Goal: Check status: Check status

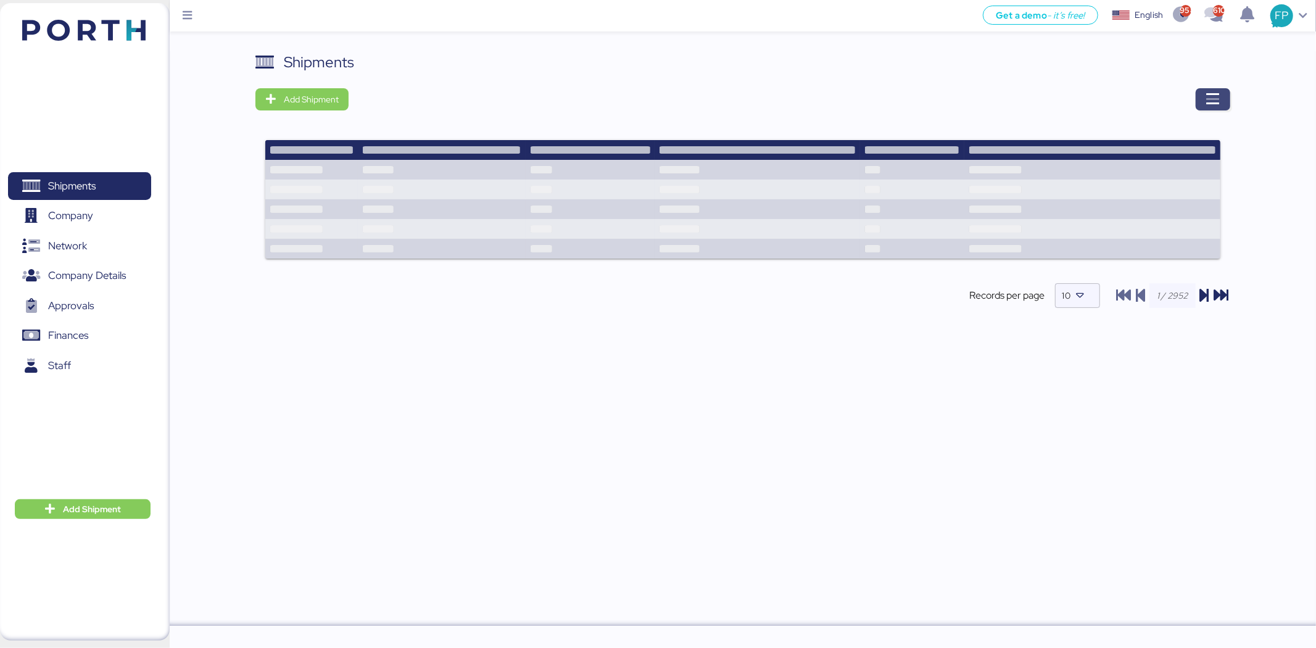
click at [1219, 96] on span "button" at bounding box center [1213, 99] width 35 height 22
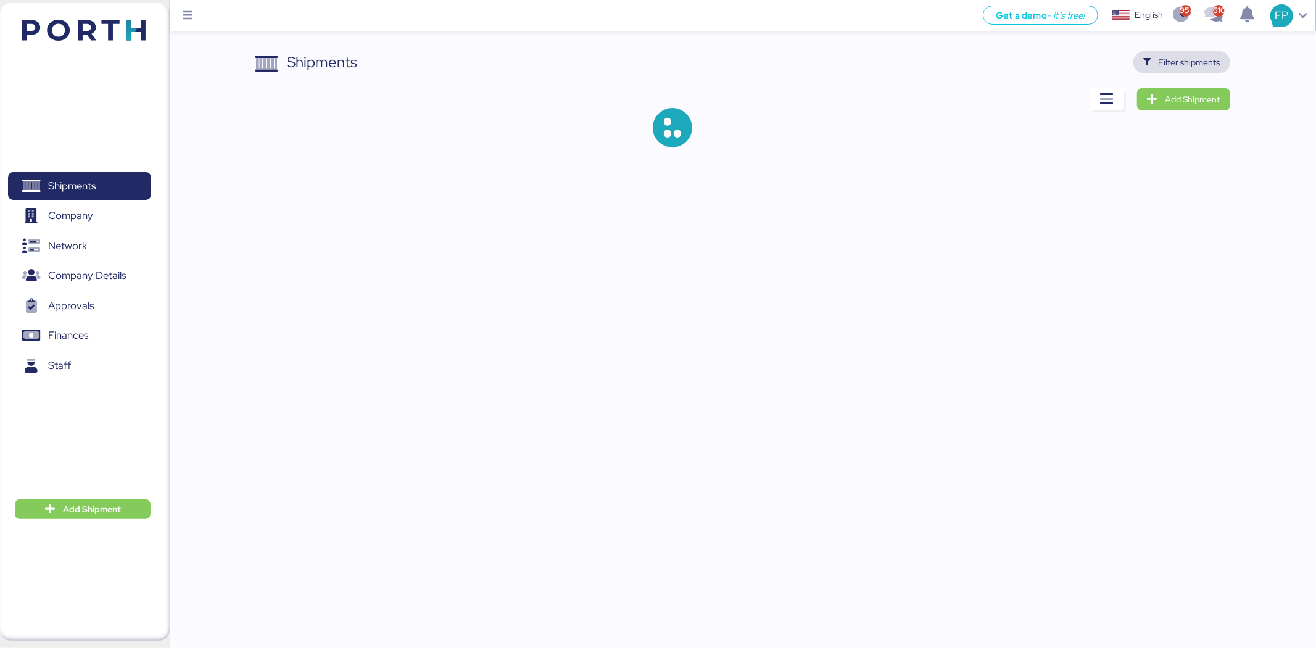
click at [1211, 57] on span "Filter shipments" at bounding box center [1190, 62] width 62 height 15
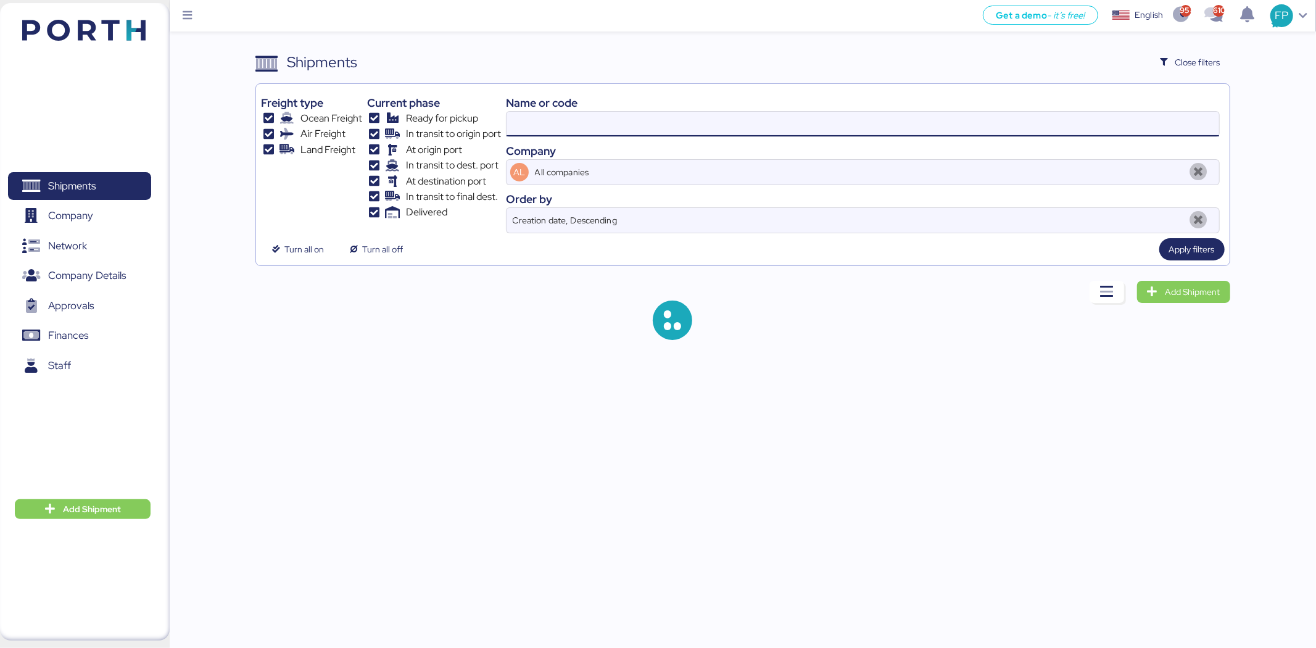
click at [531, 126] on input at bounding box center [863, 124] width 713 height 25
click at [529, 131] on input "O0051969" at bounding box center [863, 124] width 713 height 25
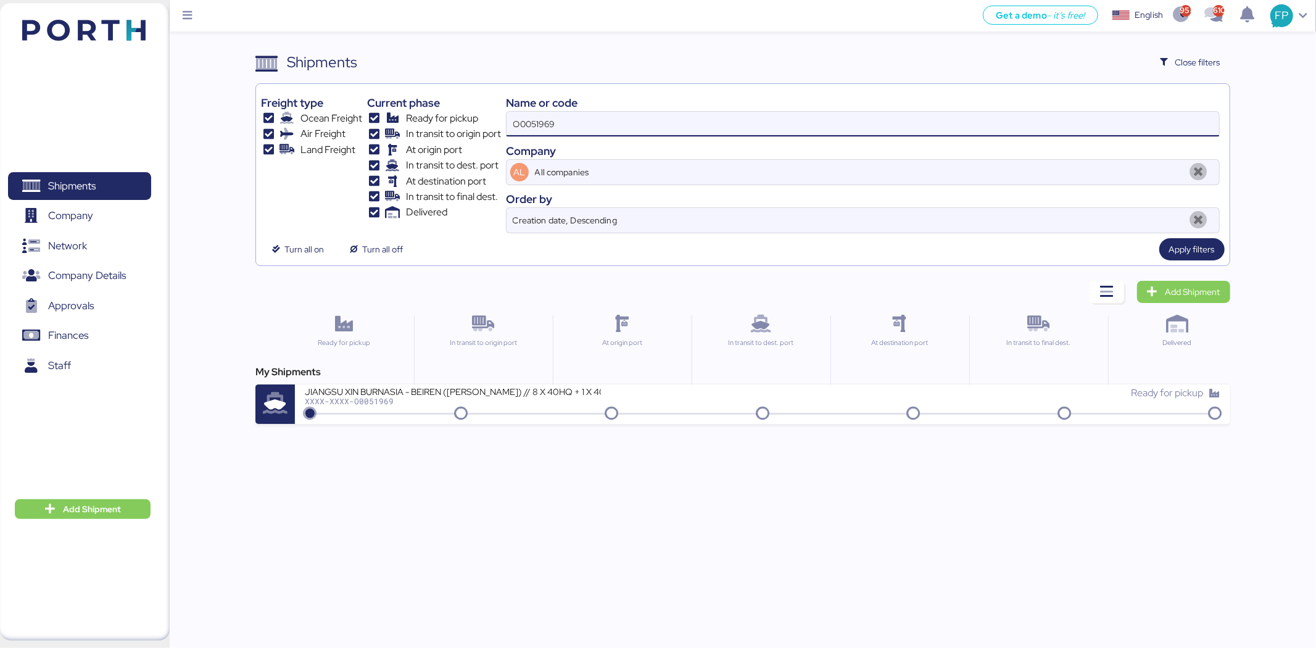
click at [529, 131] on input "O0051969" at bounding box center [863, 124] width 713 height 25
paste input "89"
type input "O0051899"
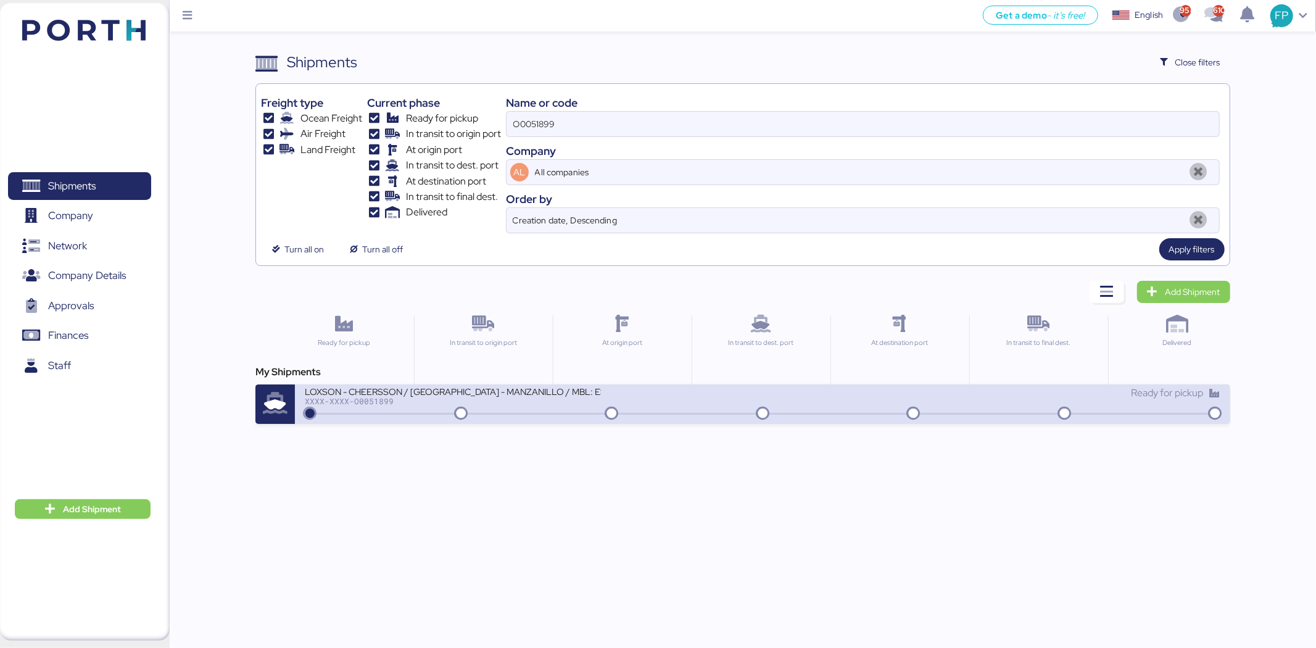
click at [547, 405] on div "XXXX-XXXX-O0051899" at bounding box center [453, 401] width 296 height 9
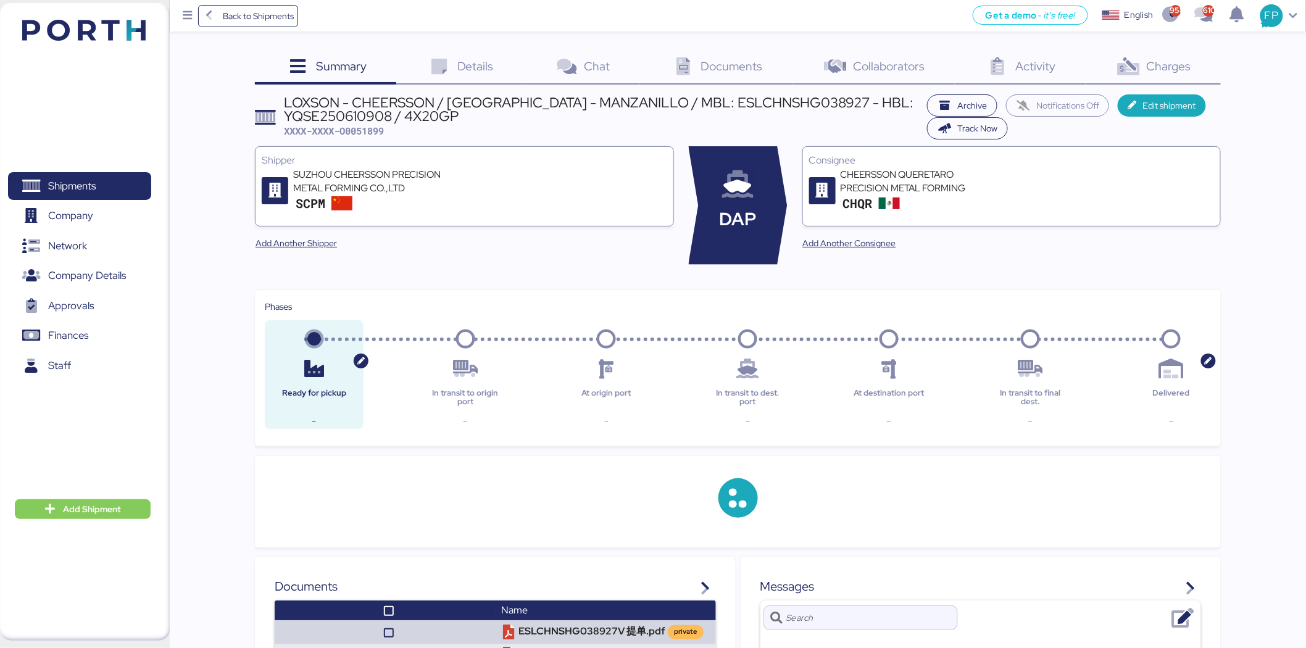
click at [1183, 73] on span "Charges" at bounding box center [1168, 66] width 44 height 16
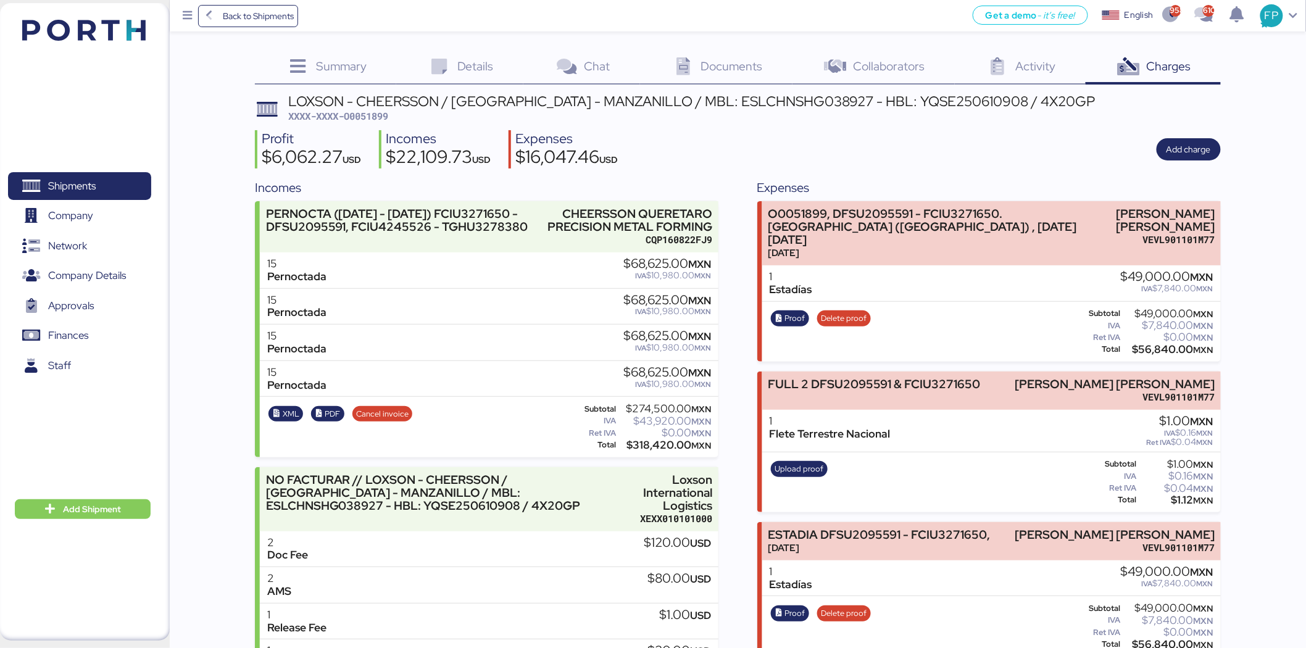
click at [370, 113] on span "XXXX-XXXX-O0051899" at bounding box center [338, 116] width 100 height 12
copy span "O0051899"
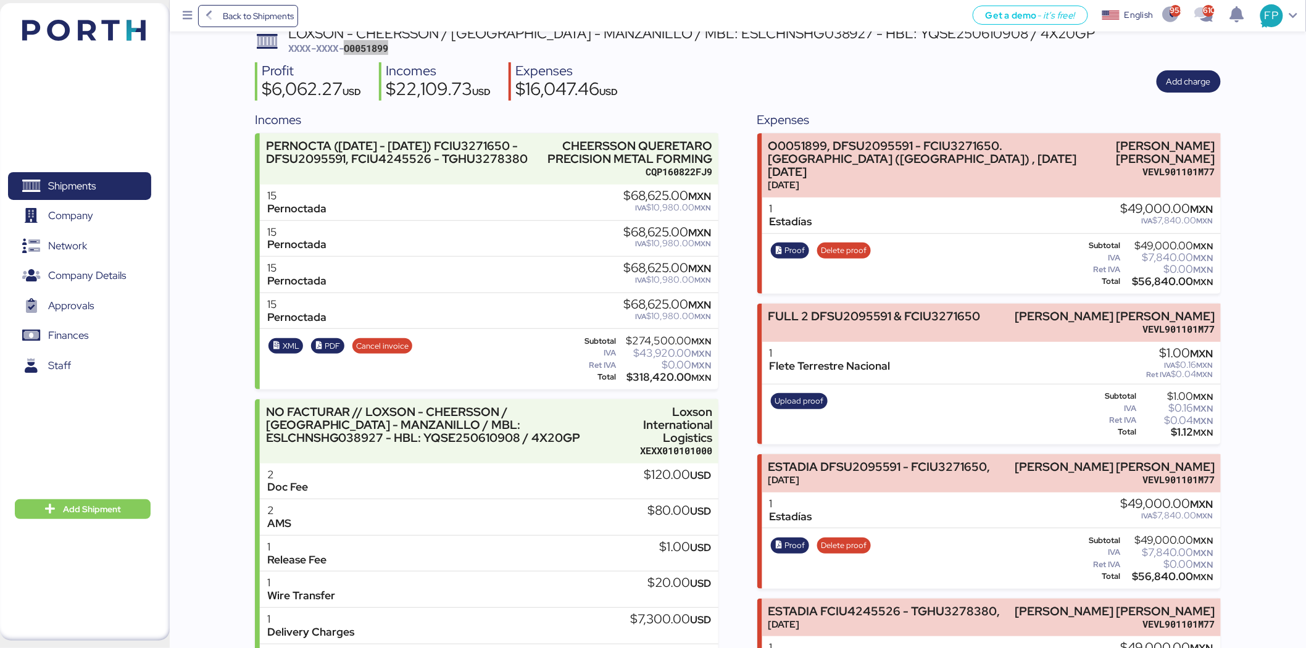
scroll to position [49, 0]
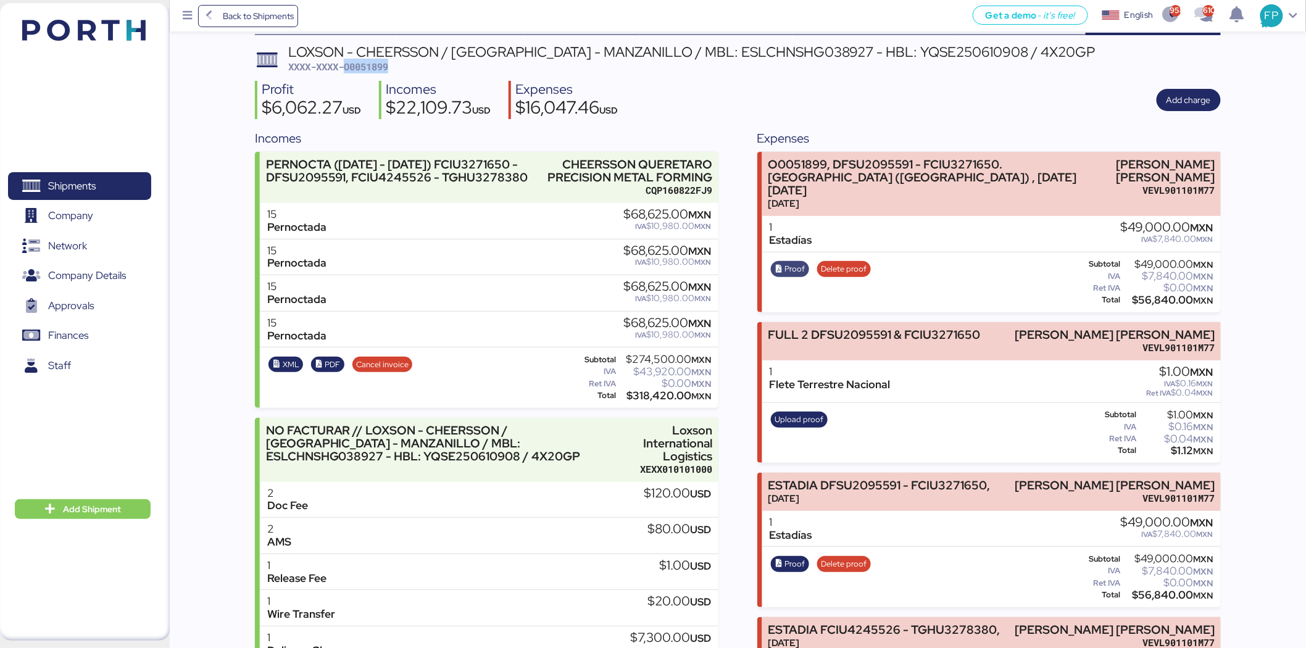
click at [787, 262] on span "Proof" at bounding box center [795, 269] width 20 height 14
click at [107, 181] on span "Shipments" at bounding box center [79, 186] width 133 height 18
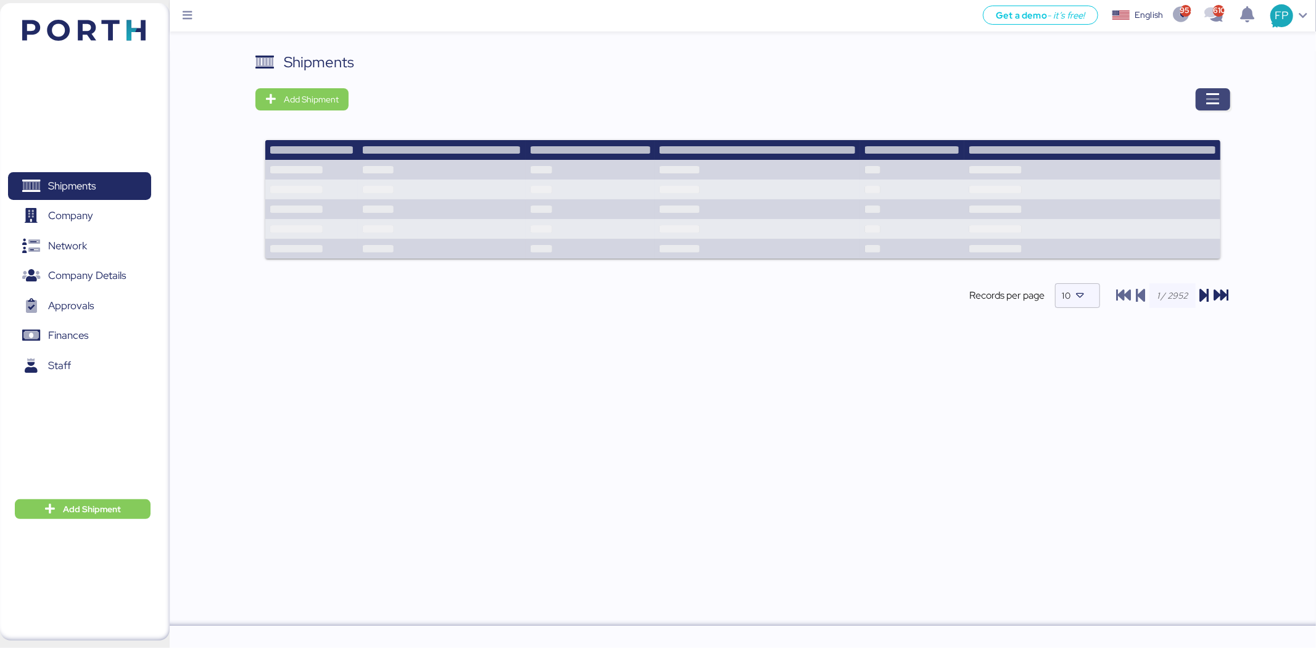
click at [1203, 106] on span "button" at bounding box center [1213, 99] width 35 height 22
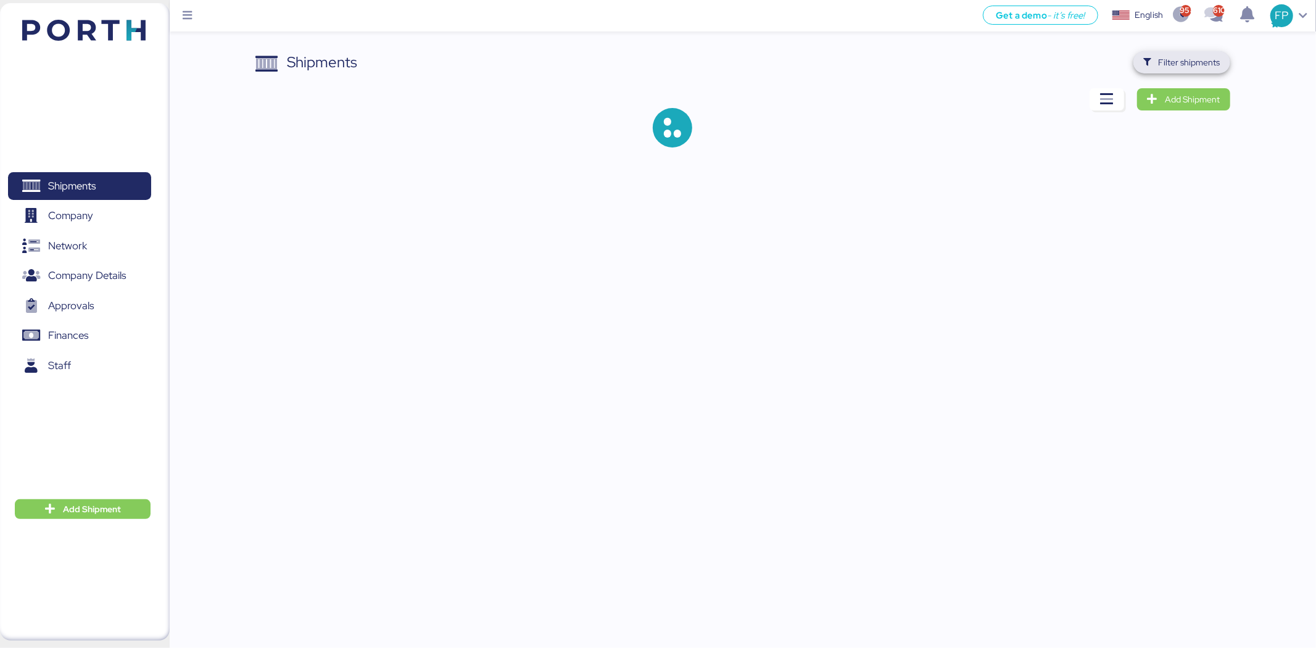
click at [1198, 63] on span "Filter shipments" at bounding box center [1190, 62] width 62 height 15
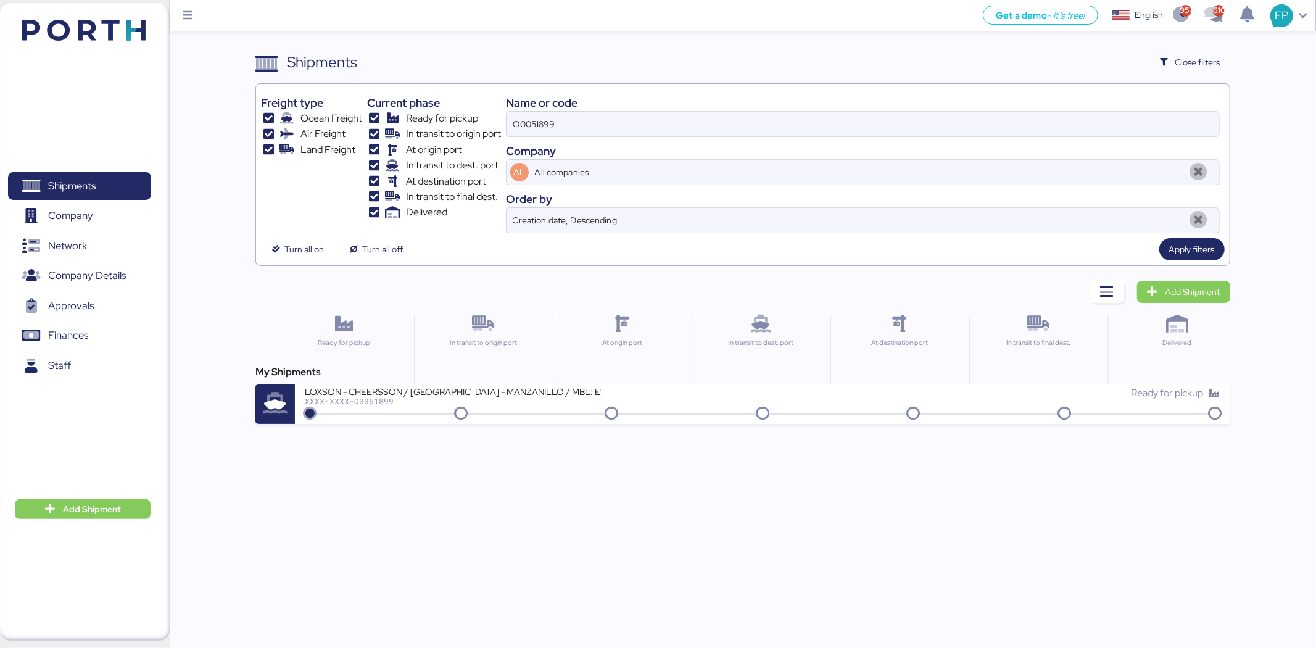
click at [527, 125] on input "O0051899" at bounding box center [863, 124] width 713 height 25
paste input "93"
type input "O0051939"
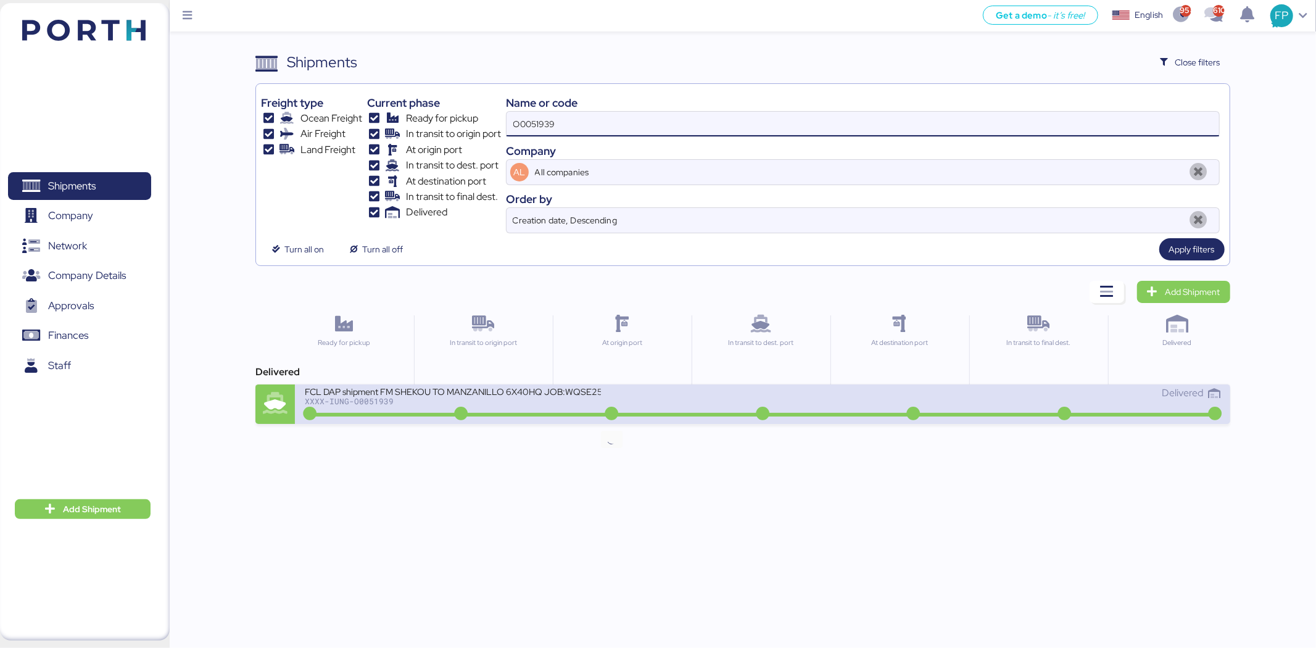
click at [631, 410] on icon at bounding box center [611, 414] width 59 height 14
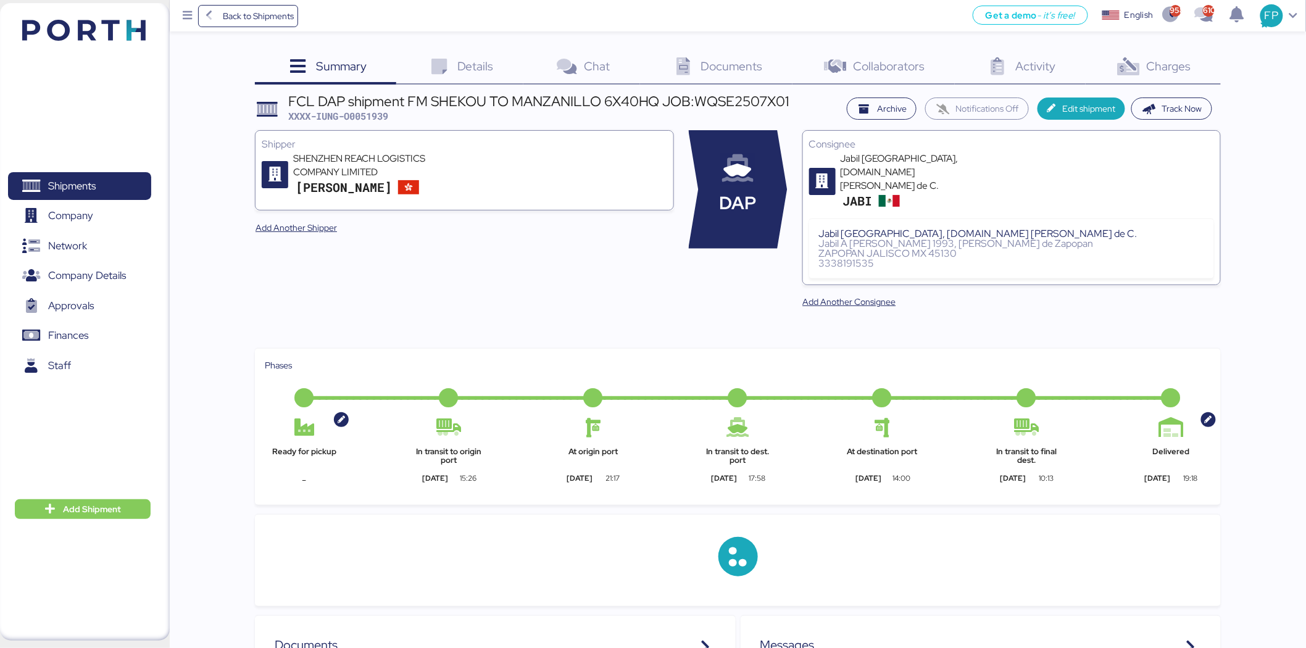
click at [1169, 74] on div "Charges 0" at bounding box center [1152, 67] width 135 height 33
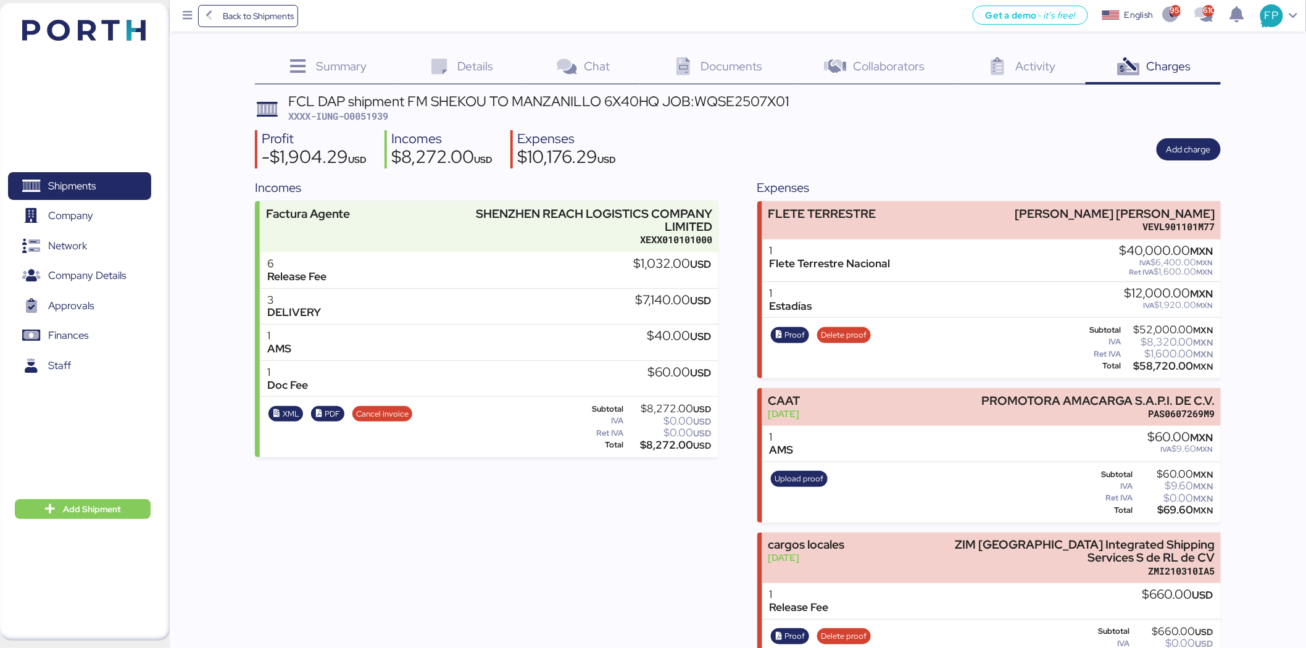
click at [360, 121] on span "XXXX-IUNG-O0051939" at bounding box center [338, 116] width 100 height 12
copy span "O0051939"
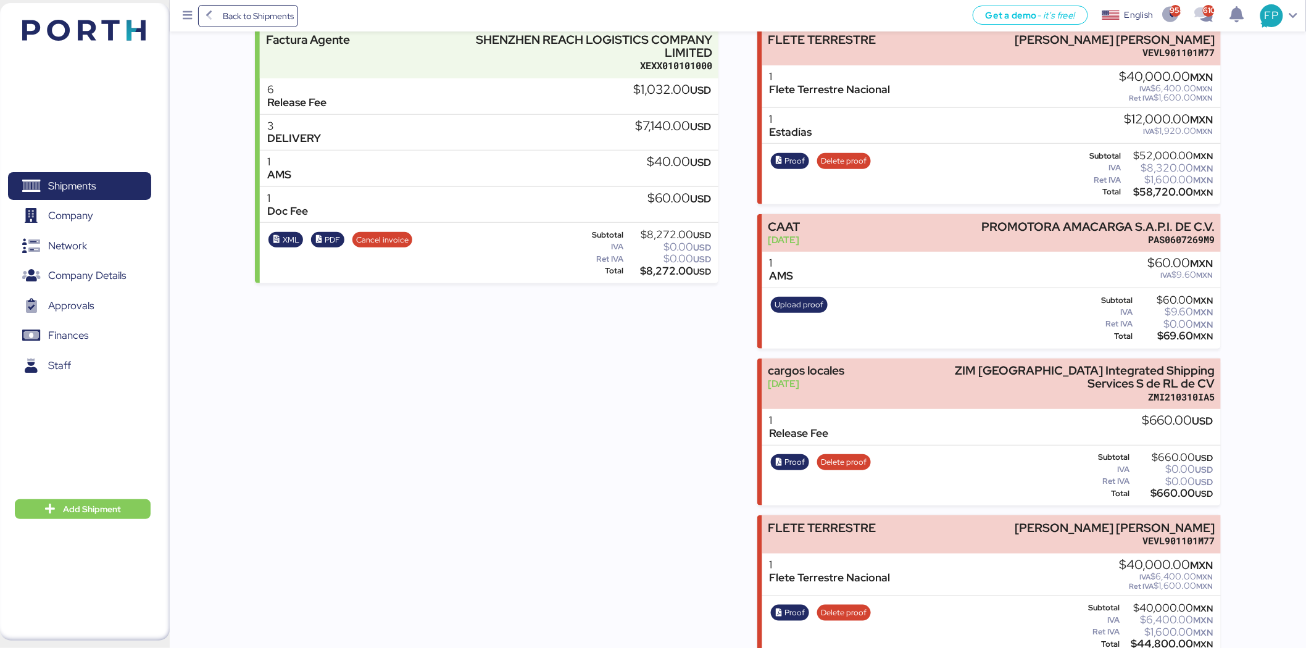
scroll to position [274, 0]
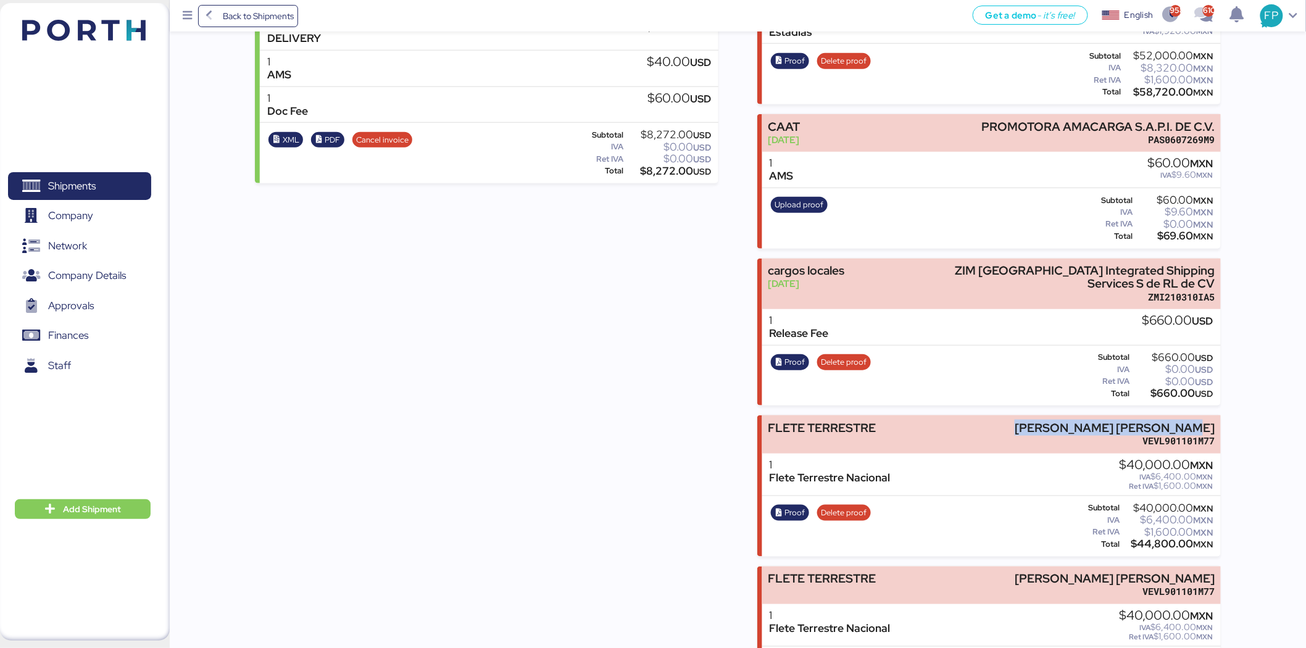
drag, startPoint x: 1032, startPoint y: 429, endPoint x: 1294, endPoint y: 421, distance: 262.4
click at [1231, 421] on div "Summary 0 Details 0 Chat 0 Documents 0 Collaborators 0 Activity 0 Charges 0 FCL…" at bounding box center [653, 288] width 1306 height 1125
copy div "[PERSON_NAME] [PERSON_NAME]"
click at [1162, 544] on div "$44,800.00 MXN" at bounding box center [1167, 543] width 91 height 9
click at [1163, 544] on div "$44,800.00 MXN" at bounding box center [1167, 543] width 91 height 9
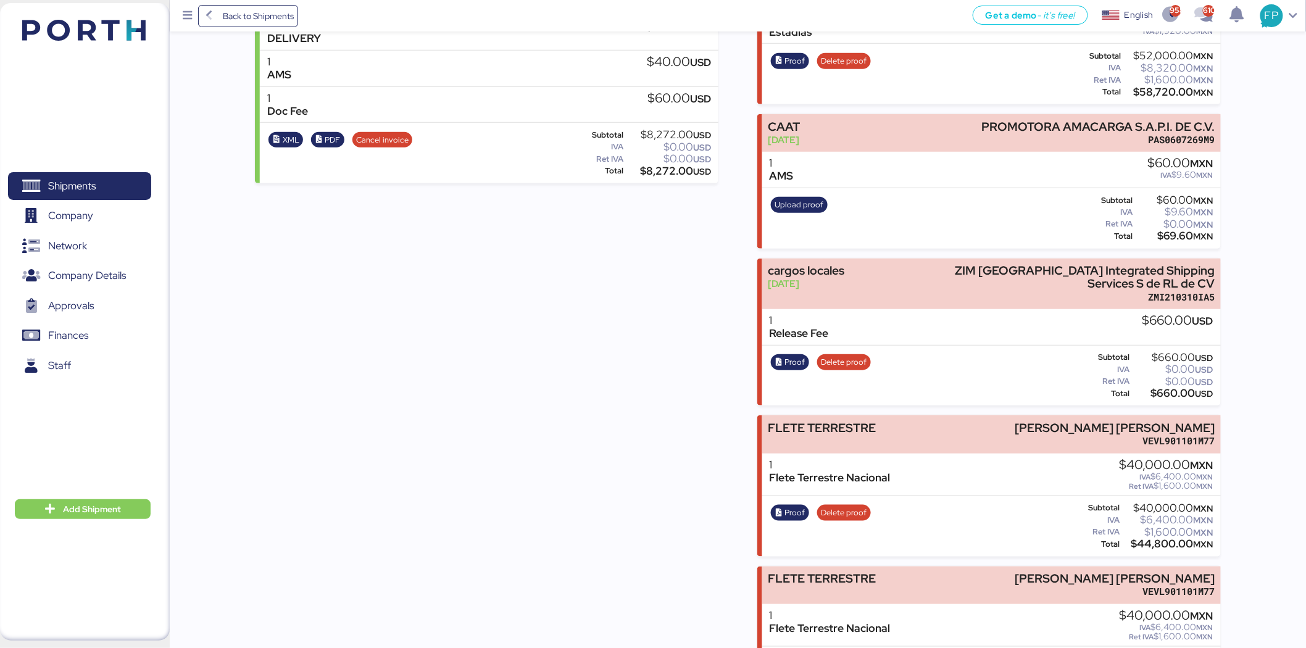
copy div "0"
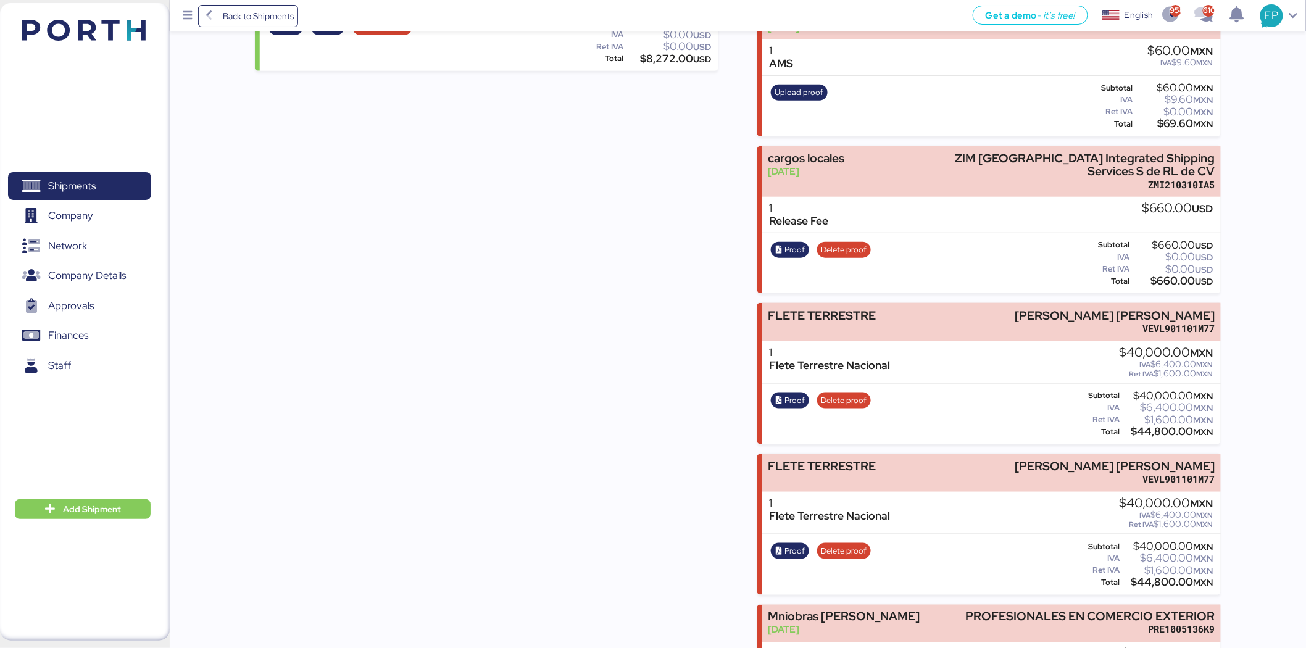
scroll to position [484, 0]
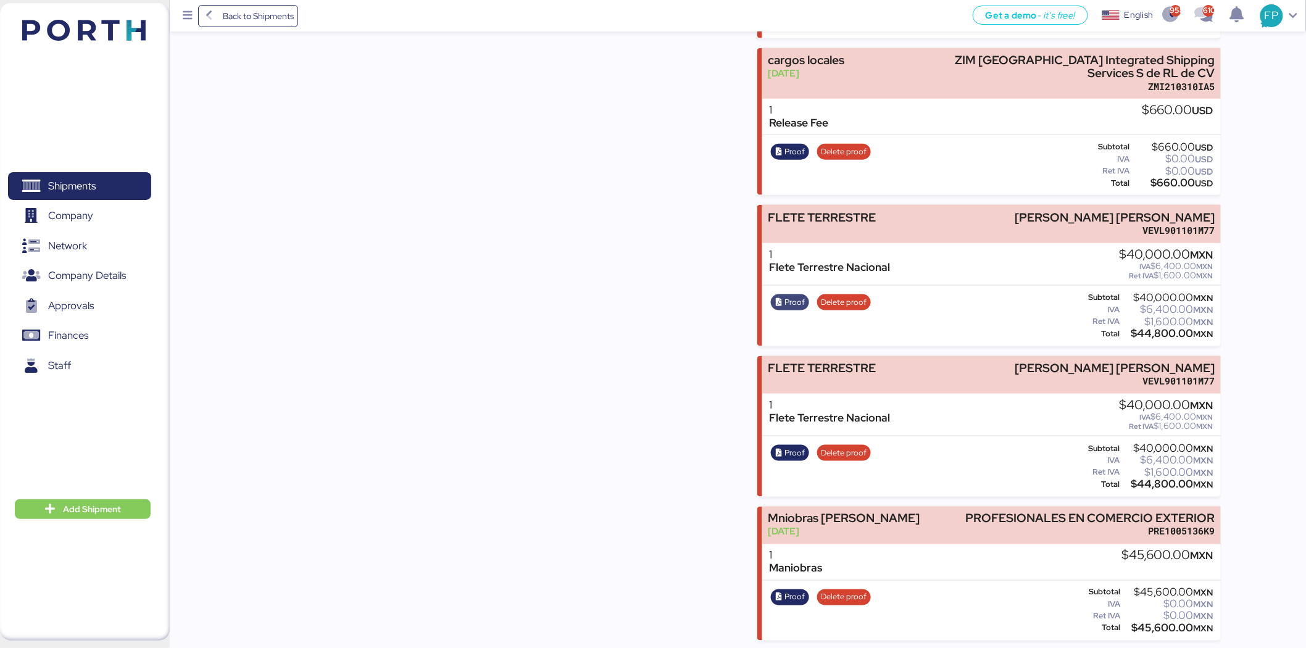
click at [793, 300] on span "Proof" at bounding box center [795, 303] width 20 height 14
click at [779, 451] on icon "button" at bounding box center [779, 453] width 8 height 8
click at [121, 189] on span "Shipments" at bounding box center [79, 186] width 133 height 18
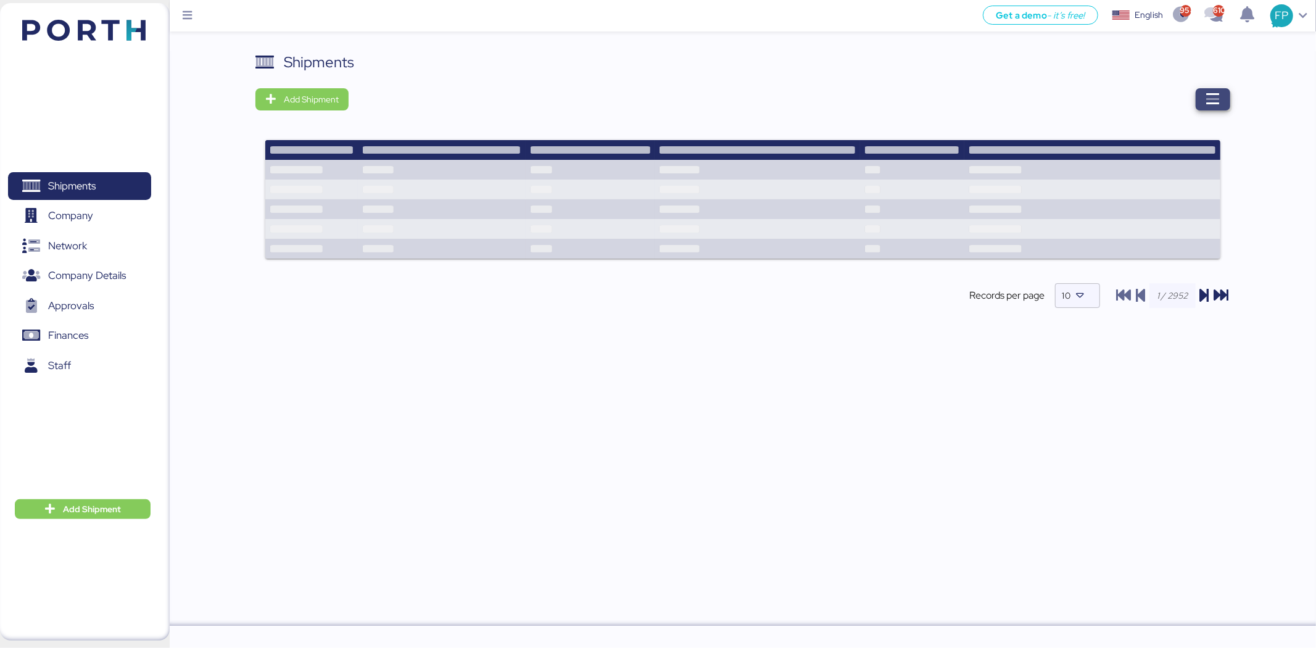
click at [1199, 106] on span "button" at bounding box center [1213, 99] width 35 height 22
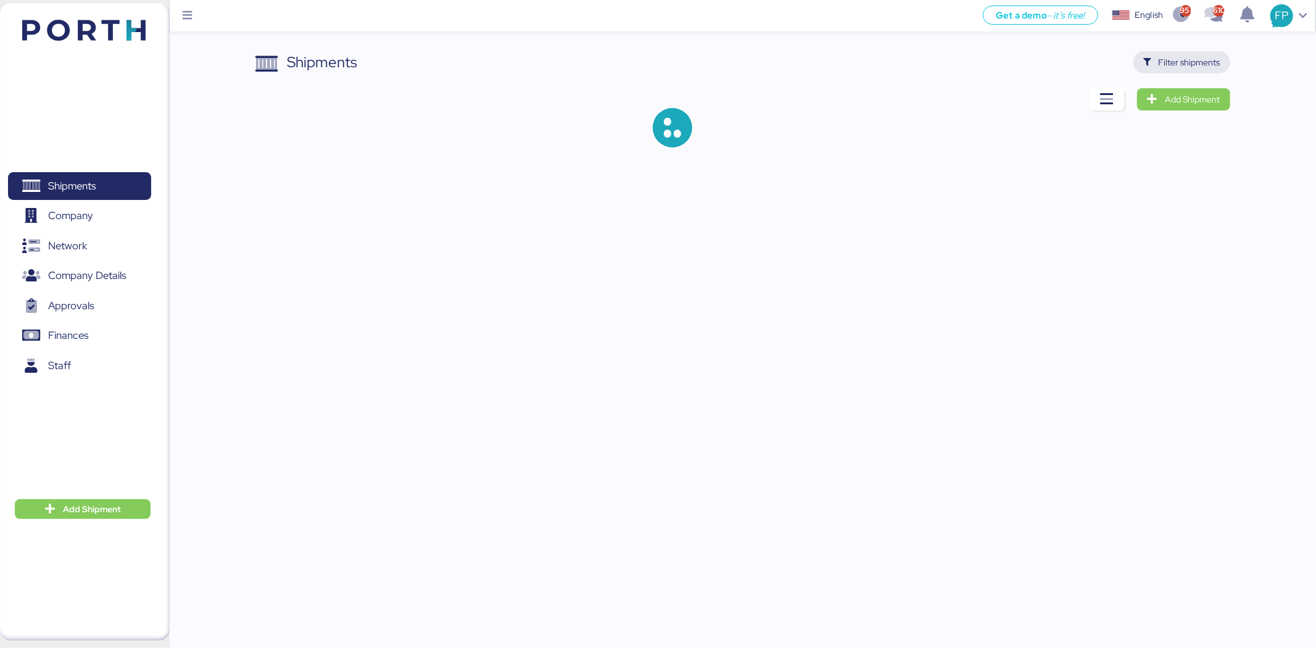
click at [1185, 71] on span "Filter shipments" at bounding box center [1181, 62] width 97 height 22
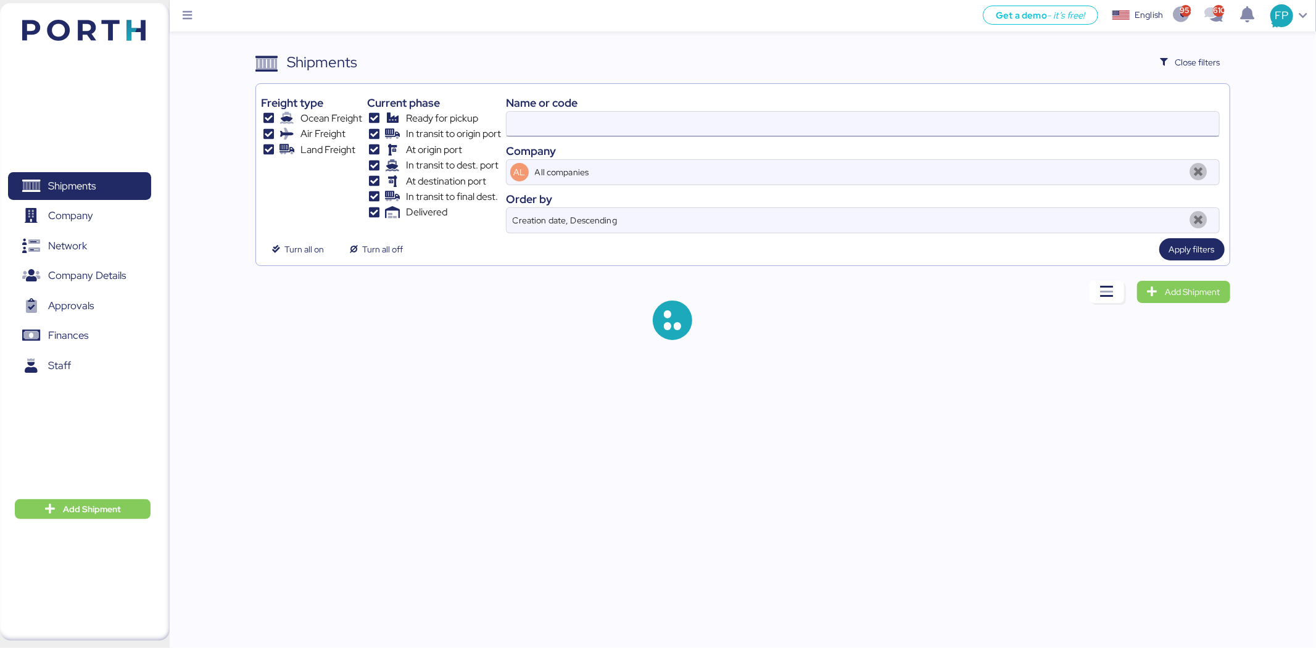
click at [550, 127] on input at bounding box center [863, 124] width 713 height 25
click at [536, 125] on input at bounding box center [863, 124] width 713 height 25
click at [536, 125] on input "O0051939" at bounding box center [863, 124] width 713 height 25
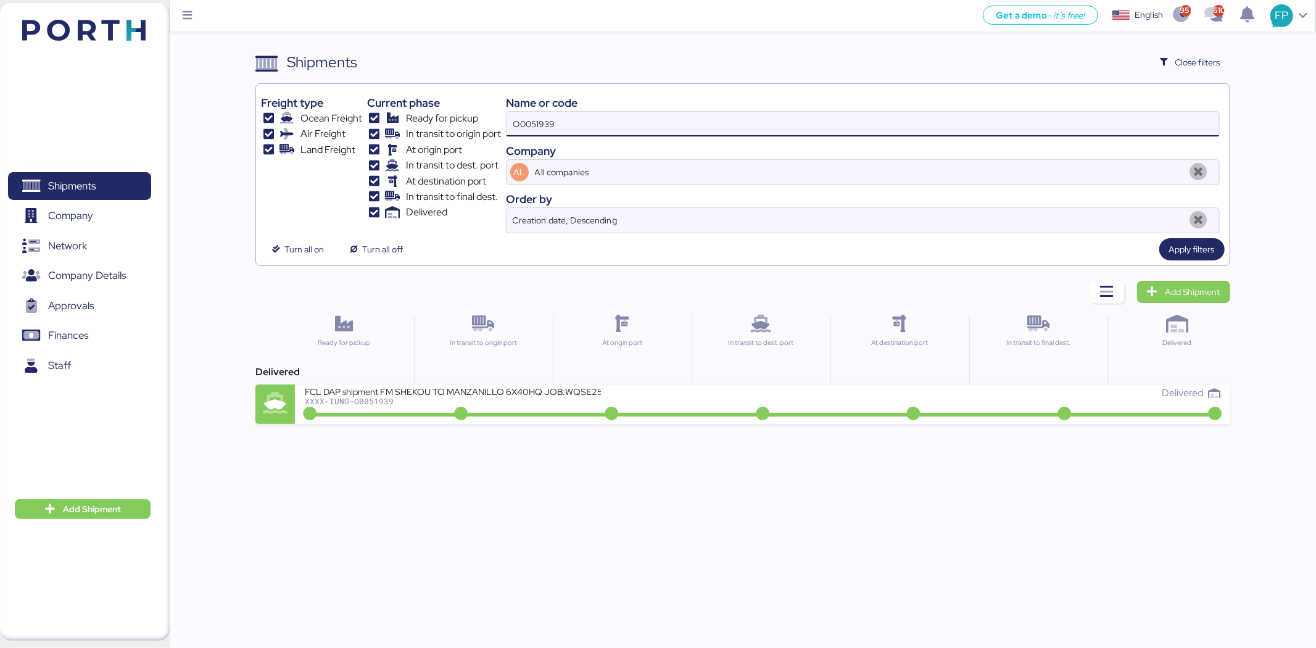
paste input "4"
type input "O0051949"
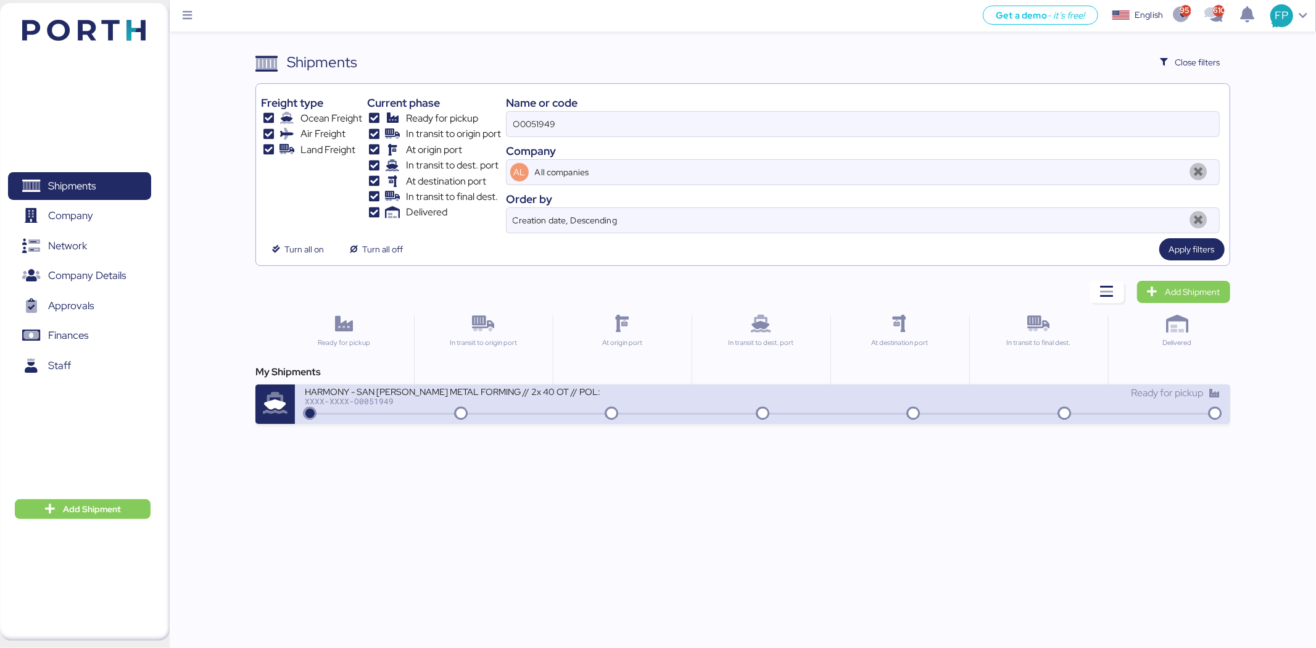
click at [581, 396] on div "HARMONY - SAN LUIS METAL FORMING // 2x 40 OT // POL: SHEKOU - POD: MANZANILLO /…" at bounding box center [453, 391] width 296 height 10
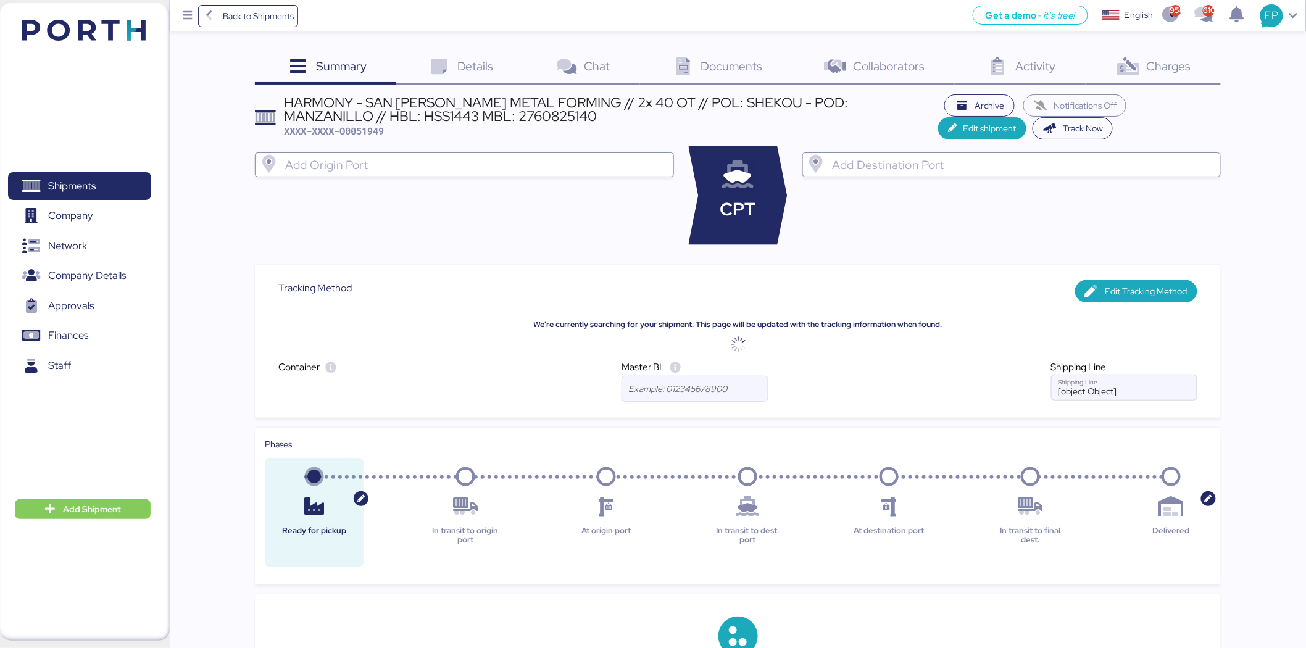
click at [1188, 70] on span "Charges" at bounding box center [1168, 66] width 44 height 16
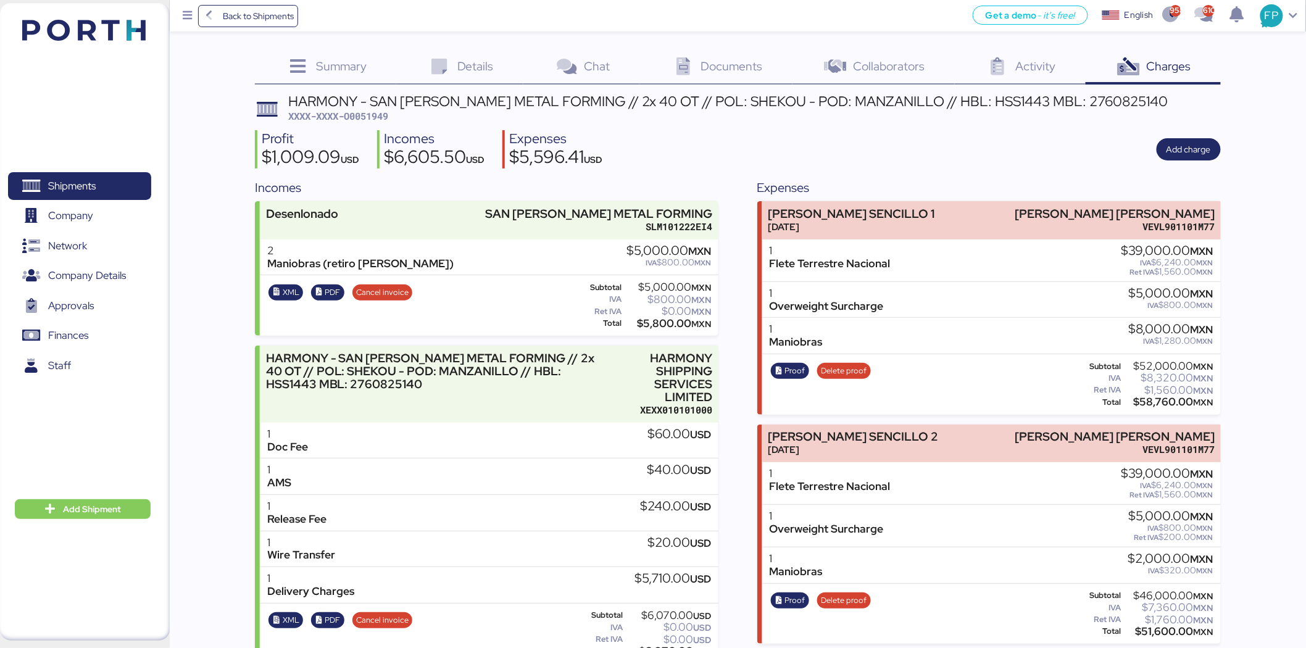
click at [371, 115] on span "XXXX-XXXX-O0051949" at bounding box center [338, 116] width 100 height 12
click at [370, 115] on span "XXXX-XXXX-O0051949" at bounding box center [338, 116] width 100 height 12
copy span "O0051949"
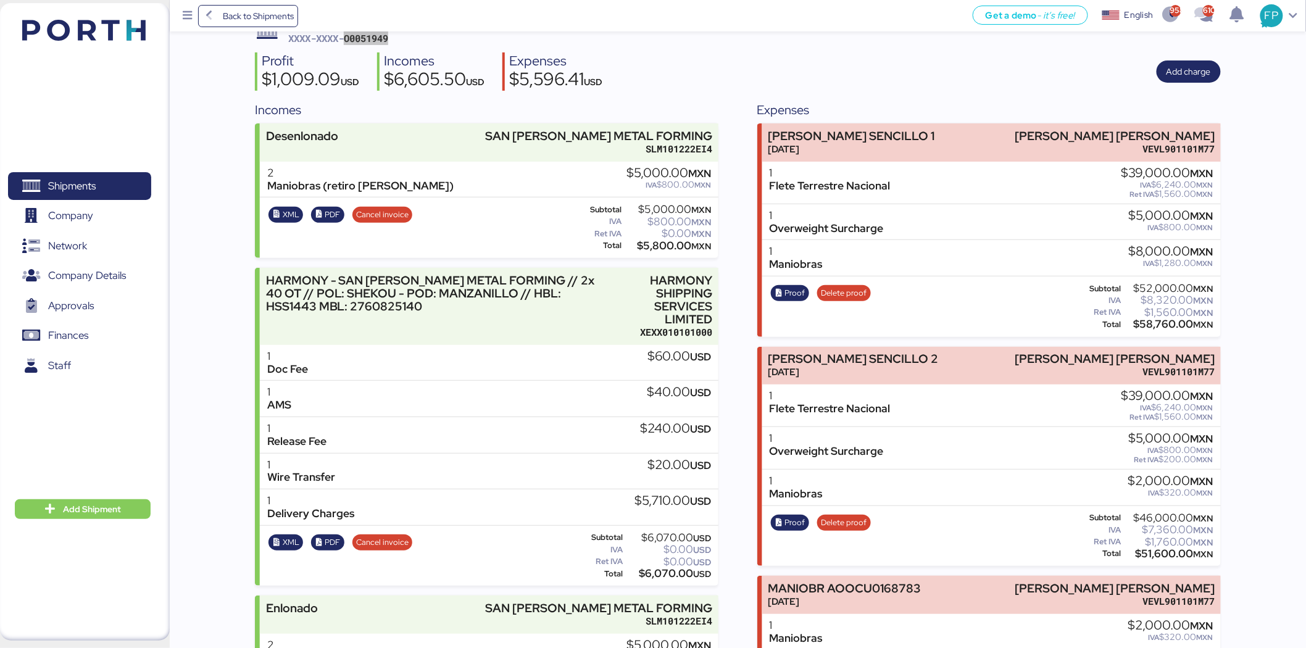
scroll to position [205, 0]
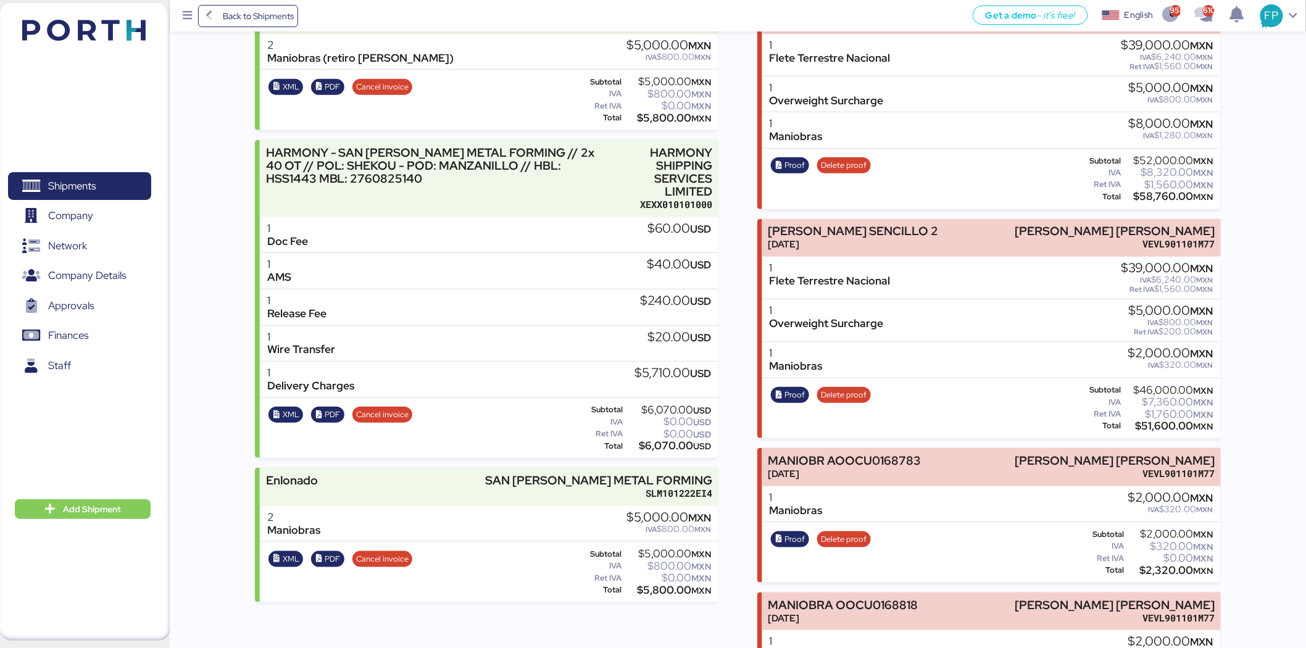
click at [1165, 192] on div "$58,760.00 MXN" at bounding box center [1168, 196] width 89 height 9
copy div "58,760.00"
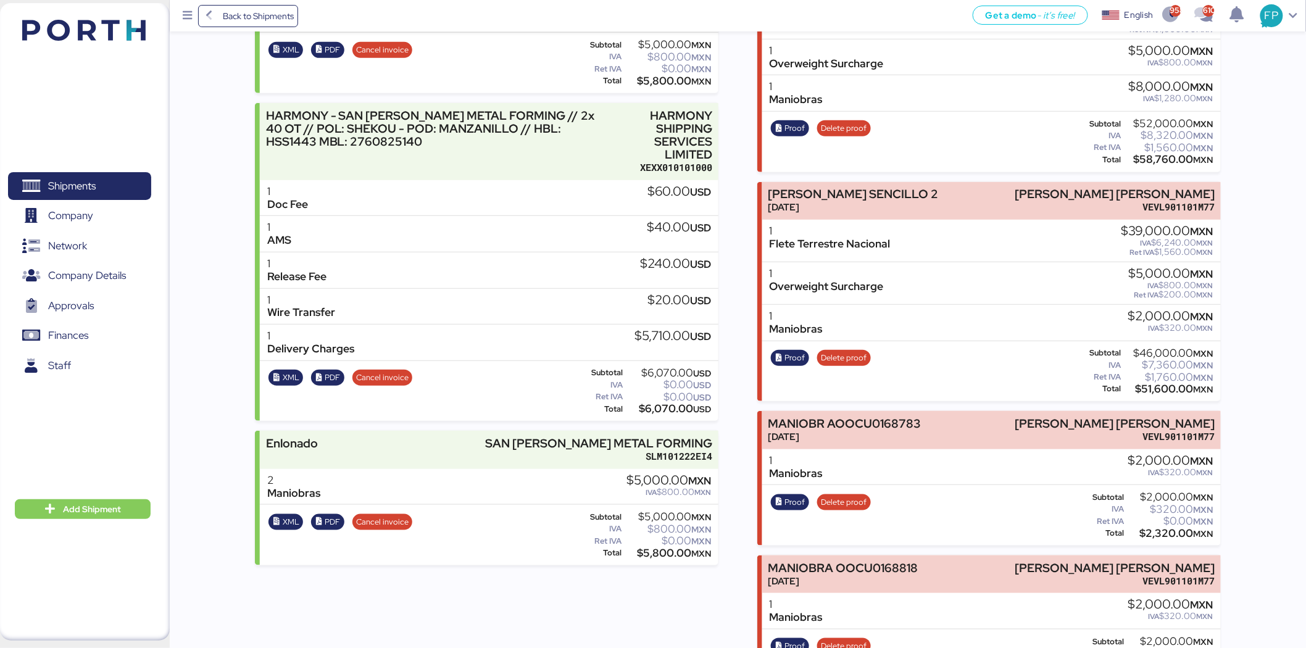
scroll to position [274, 0]
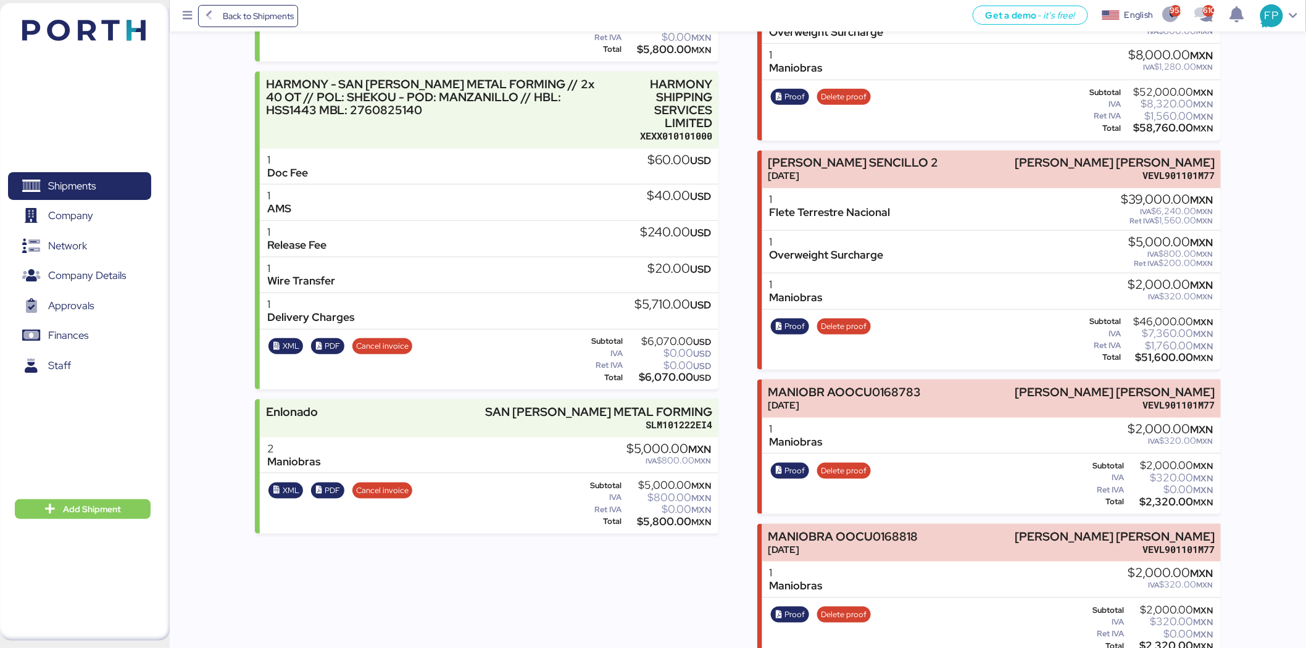
click at [1154, 353] on div "$51,600.00 MXN" at bounding box center [1168, 357] width 89 height 9
copy div "51,600.00"
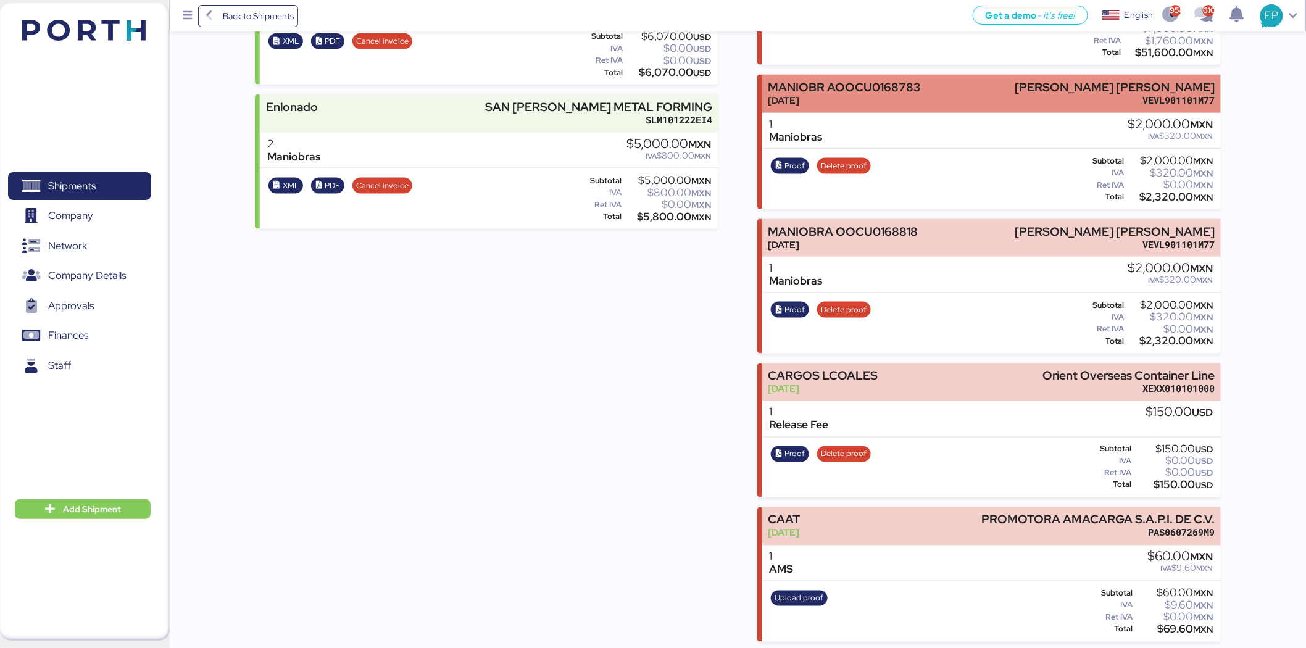
scroll to position [581, 0]
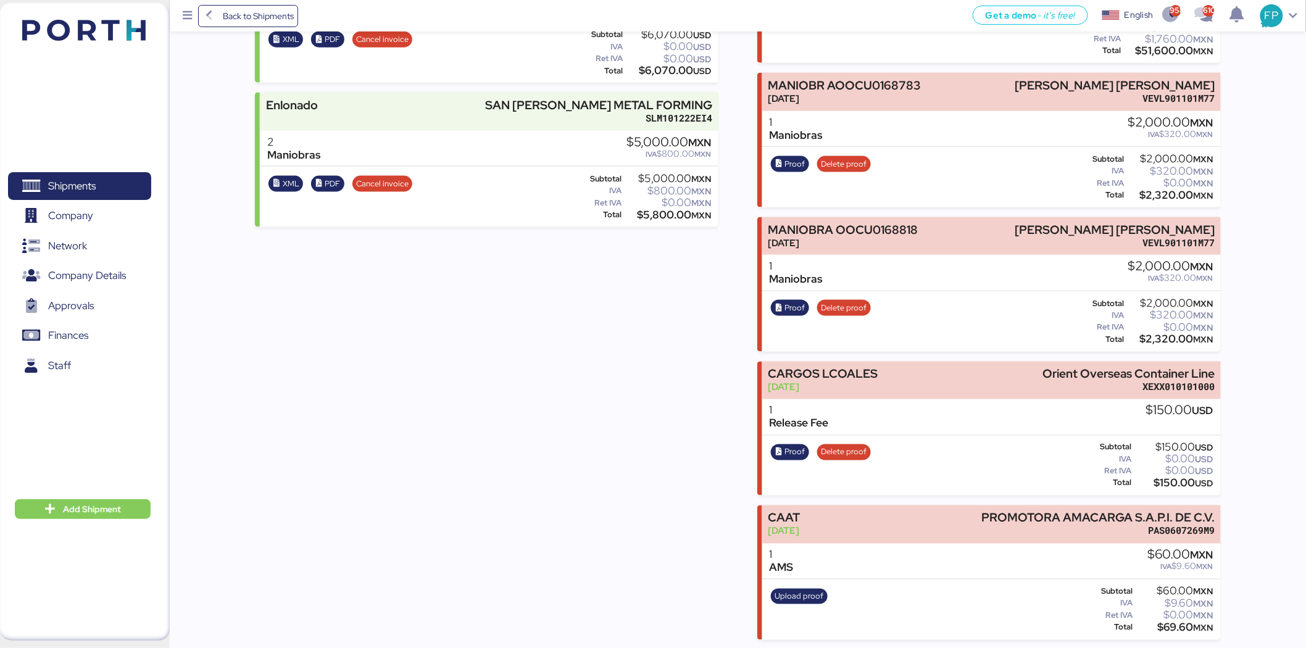
click at [1152, 198] on div "$2,320.00 MXN" at bounding box center [1170, 195] width 86 height 9
copy div "2,320.00"
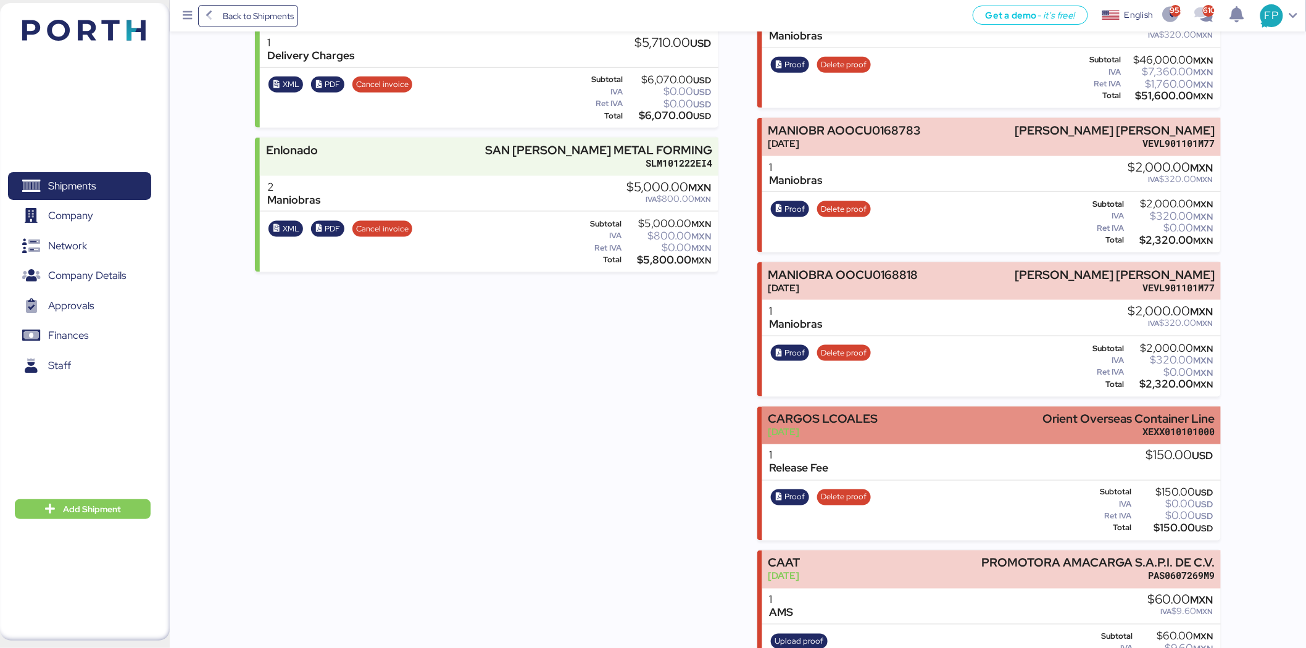
scroll to position [512, 0]
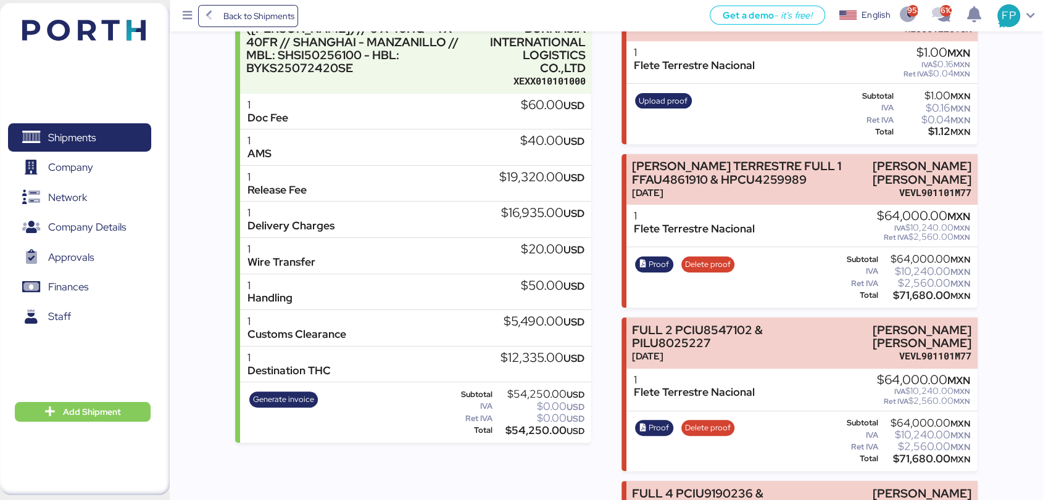
scroll to position [137, 0]
